Goal: Information Seeking & Learning: Learn about a topic

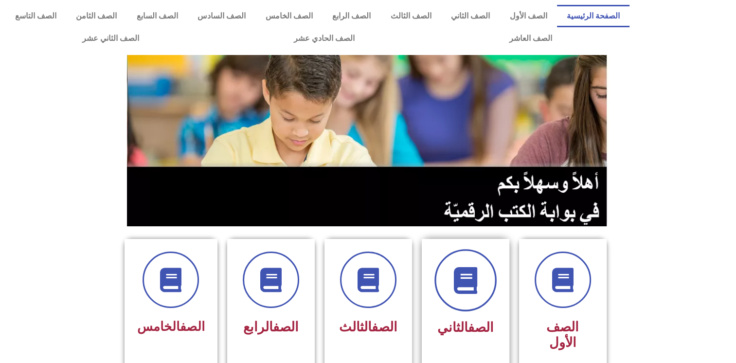
click at [465, 285] on icon at bounding box center [465, 280] width 27 height 27
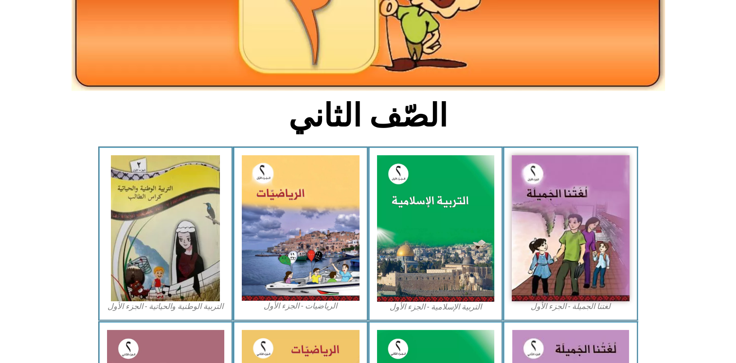
scroll to position [123, 0]
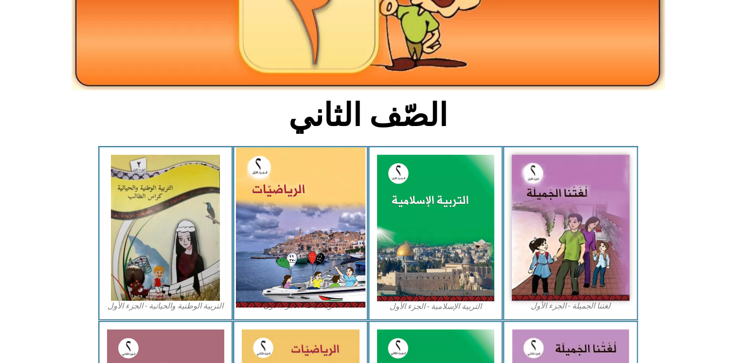
click at [283, 200] on img at bounding box center [300, 227] width 129 height 160
click at [276, 212] on img at bounding box center [300, 227] width 129 height 160
